Goal: Transaction & Acquisition: Purchase product/service

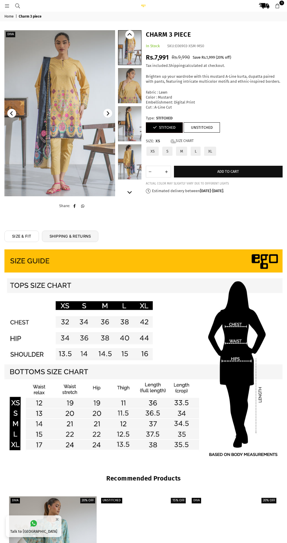
click at [81, 118] on img at bounding box center [59, 113] width 111 height 166
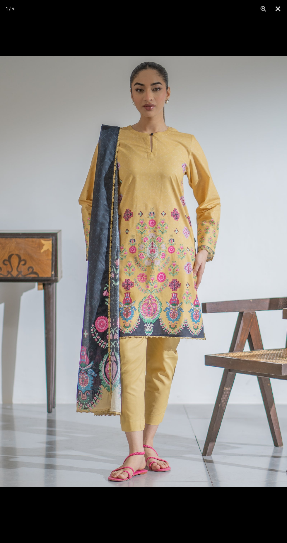
scroll to position [1, 0]
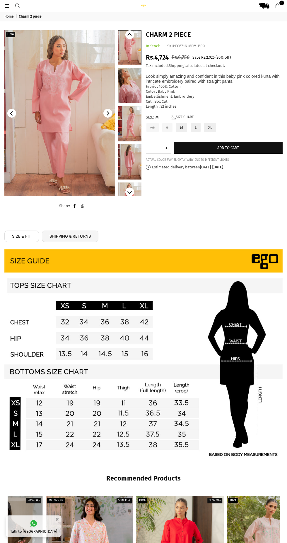
click at [63, 142] on img at bounding box center [59, 113] width 111 height 166
